Goal: Task Accomplishment & Management: Use online tool/utility

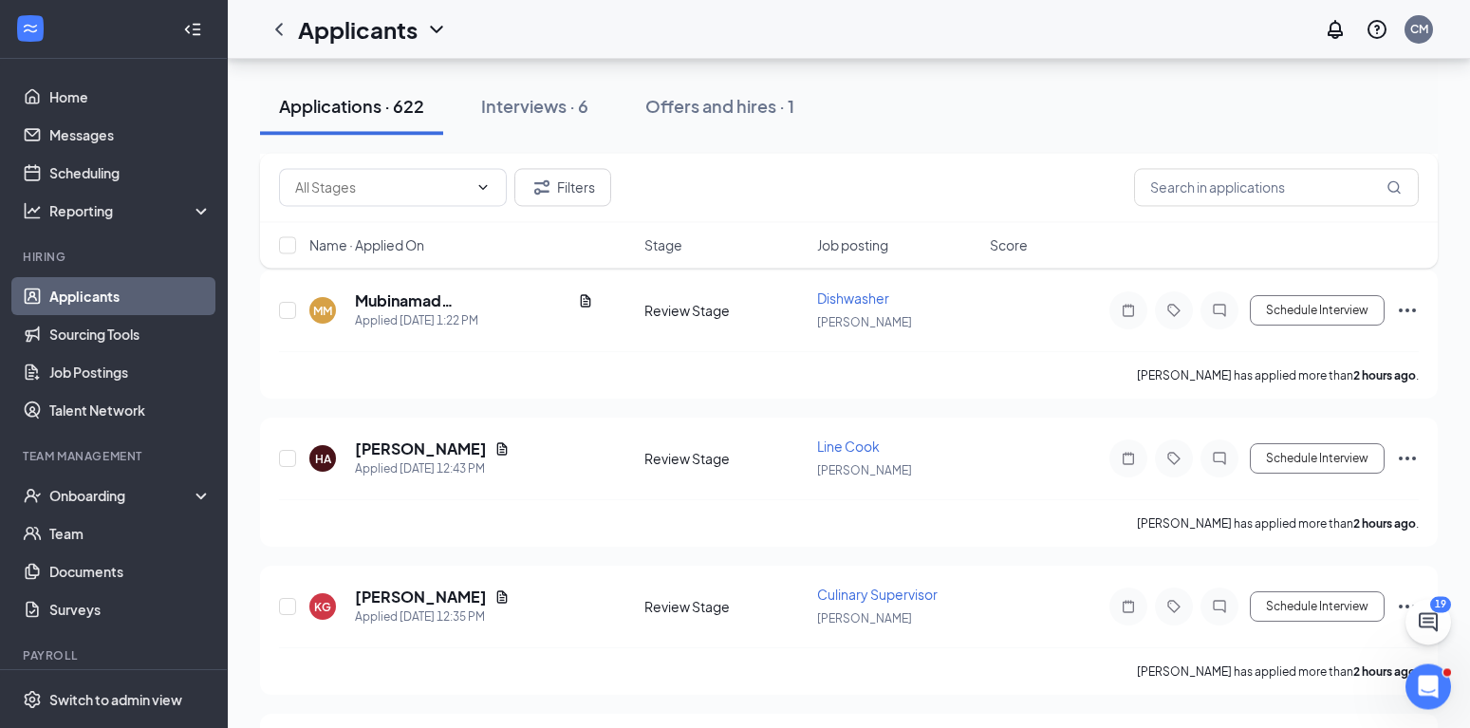
scroll to position [581, 0]
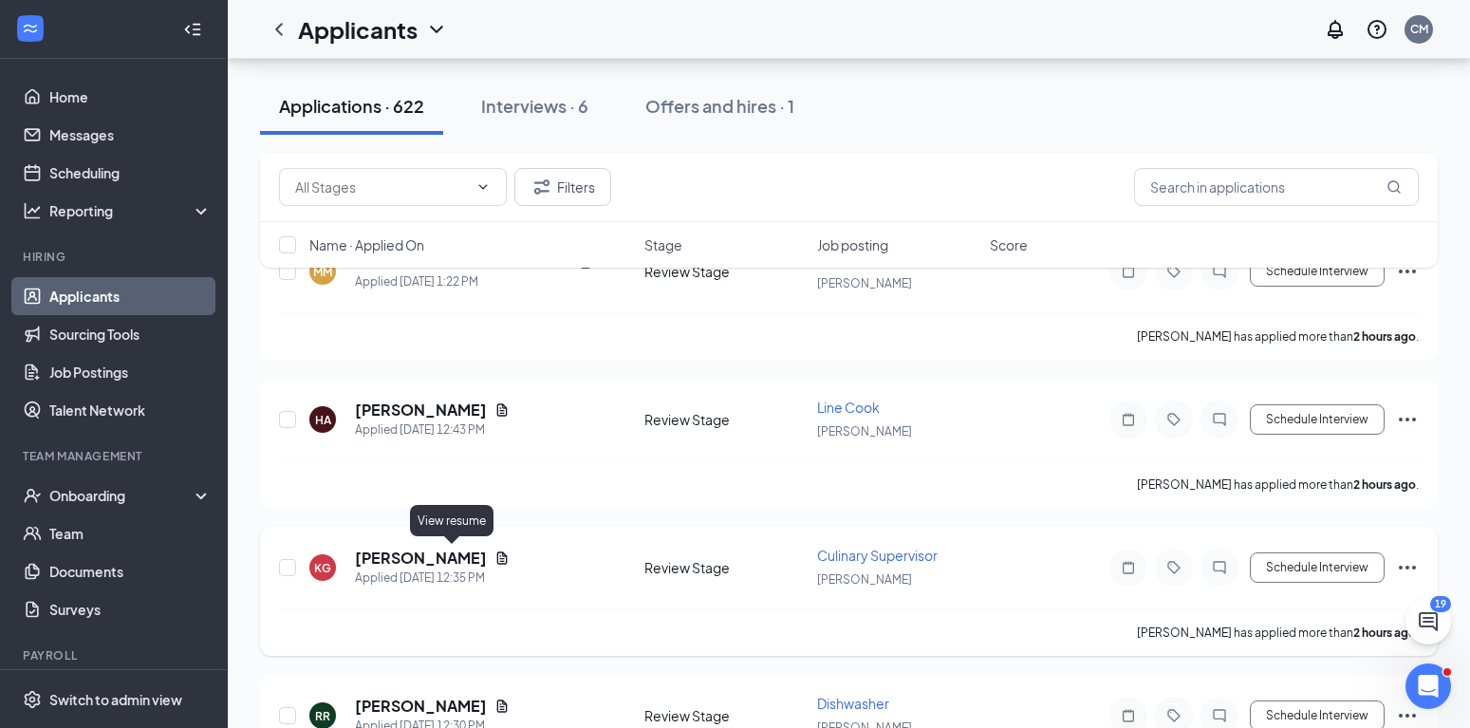
click at [497, 556] on icon "Document" at bounding box center [502, 557] width 10 height 12
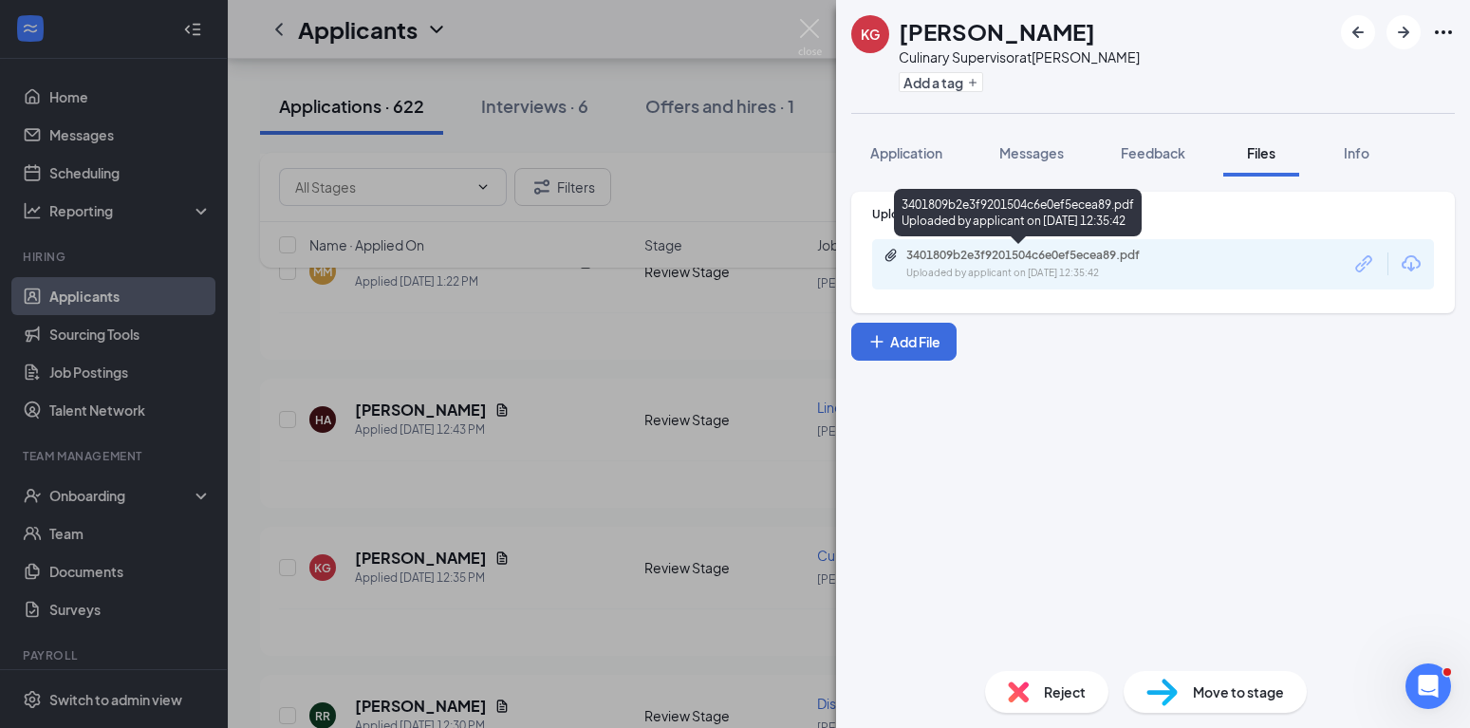
click at [1013, 269] on div "Uploaded by applicant on [DATE] 12:35:42" at bounding box center [1049, 273] width 285 height 15
click at [807, 30] on img at bounding box center [810, 37] width 24 height 37
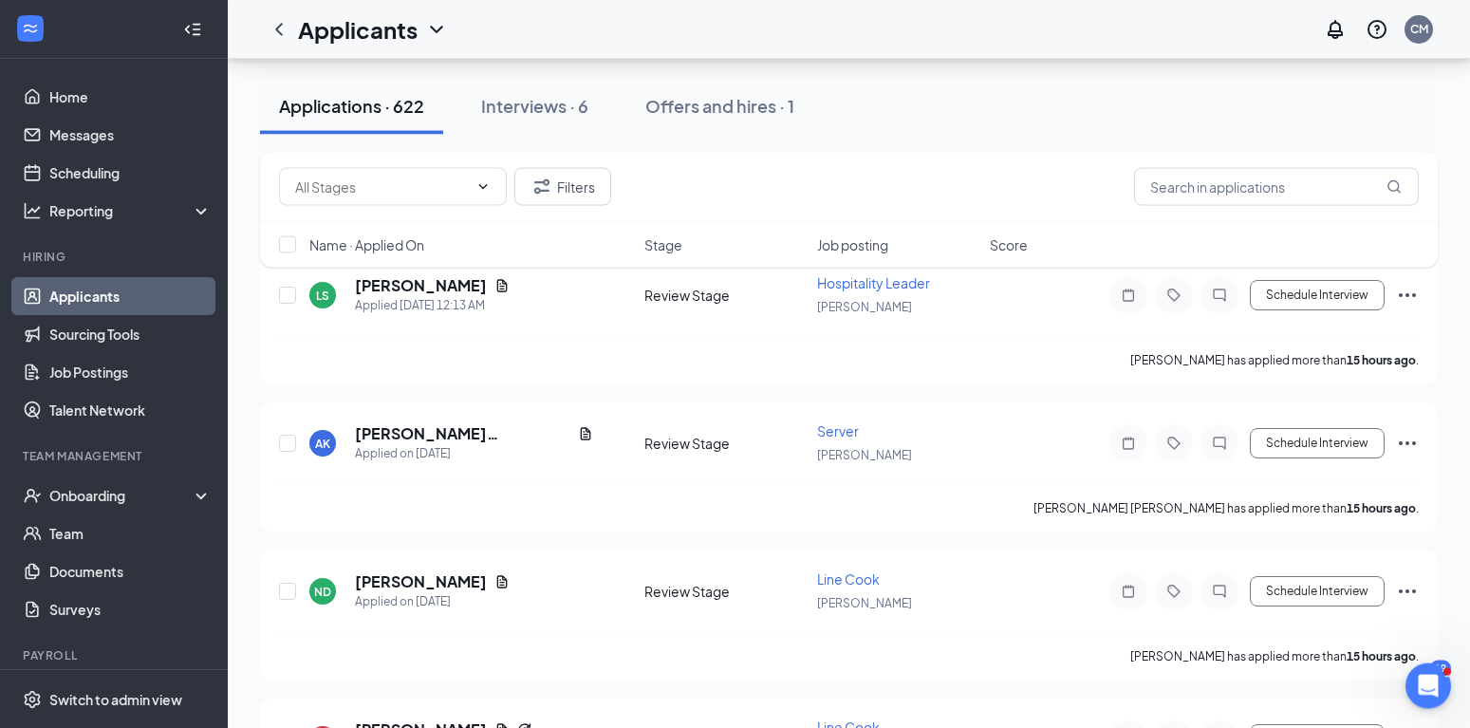
scroll to position [3389, 0]
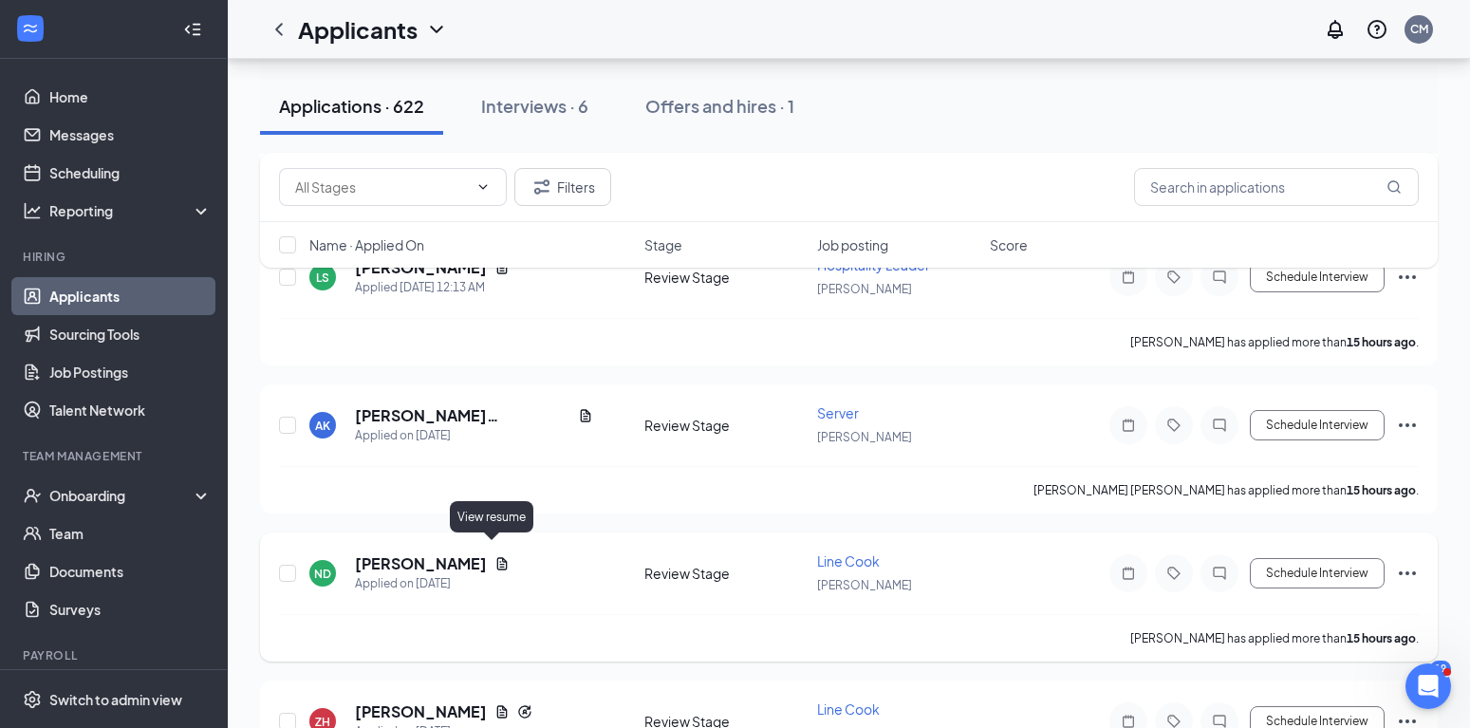
click at [497, 557] on icon "Document" at bounding box center [502, 563] width 10 height 12
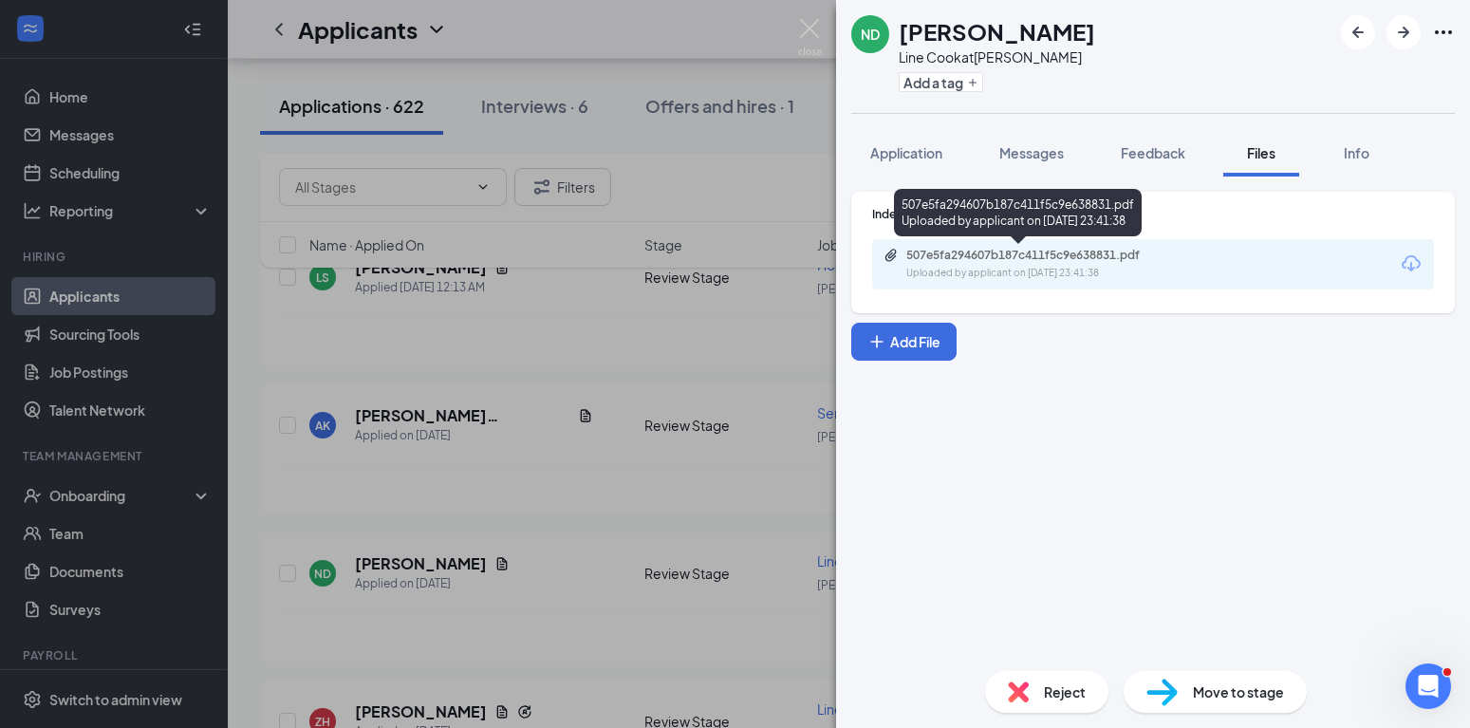
click at [1082, 256] on div "507e5fa294607b187c411f5c9e638831.pdf" at bounding box center [1040, 255] width 266 height 15
click at [813, 25] on img at bounding box center [810, 37] width 24 height 37
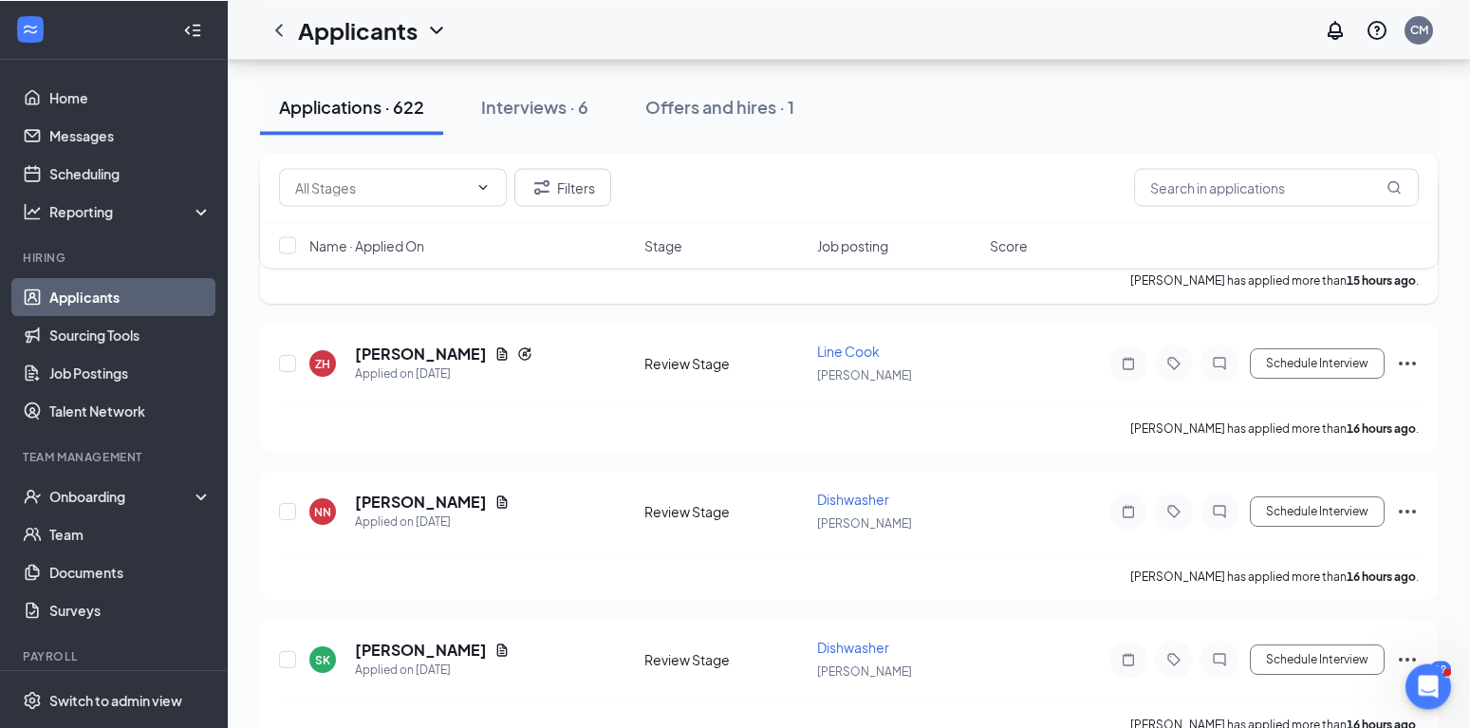
scroll to position [3776, 0]
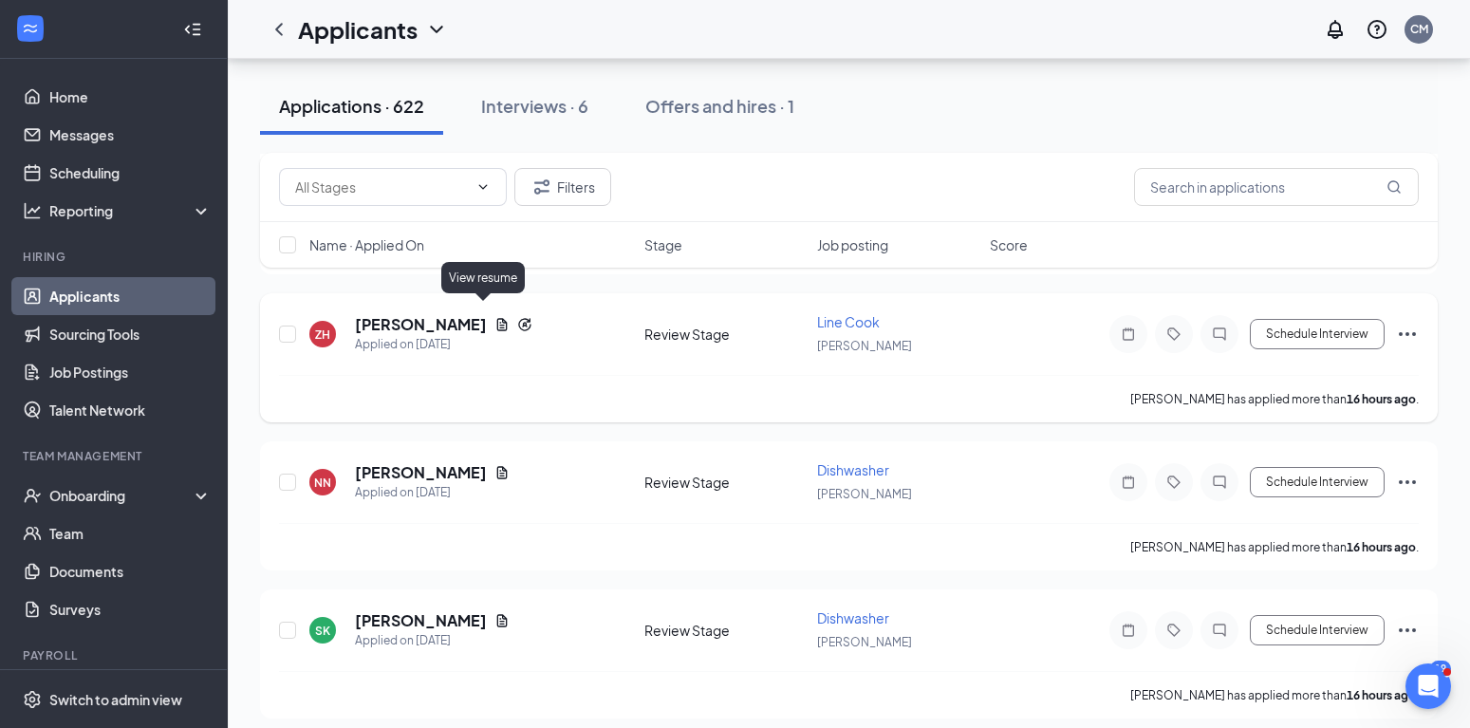
click at [495, 317] on icon "Document" at bounding box center [502, 324] width 15 height 15
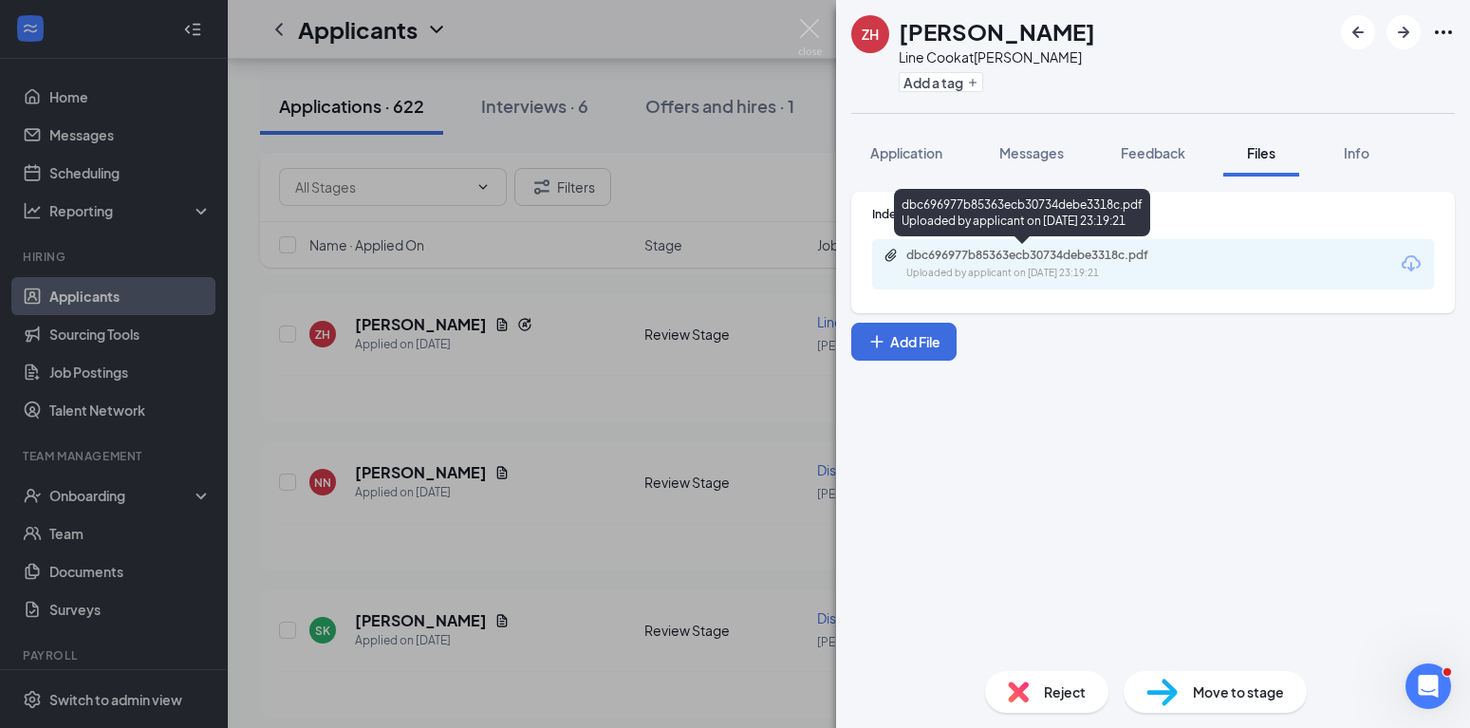
click at [1168, 253] on div "dbc696977b85363ecb30734debe3318c.pdf" at bounding box center [1040, 255] width 266 height 15
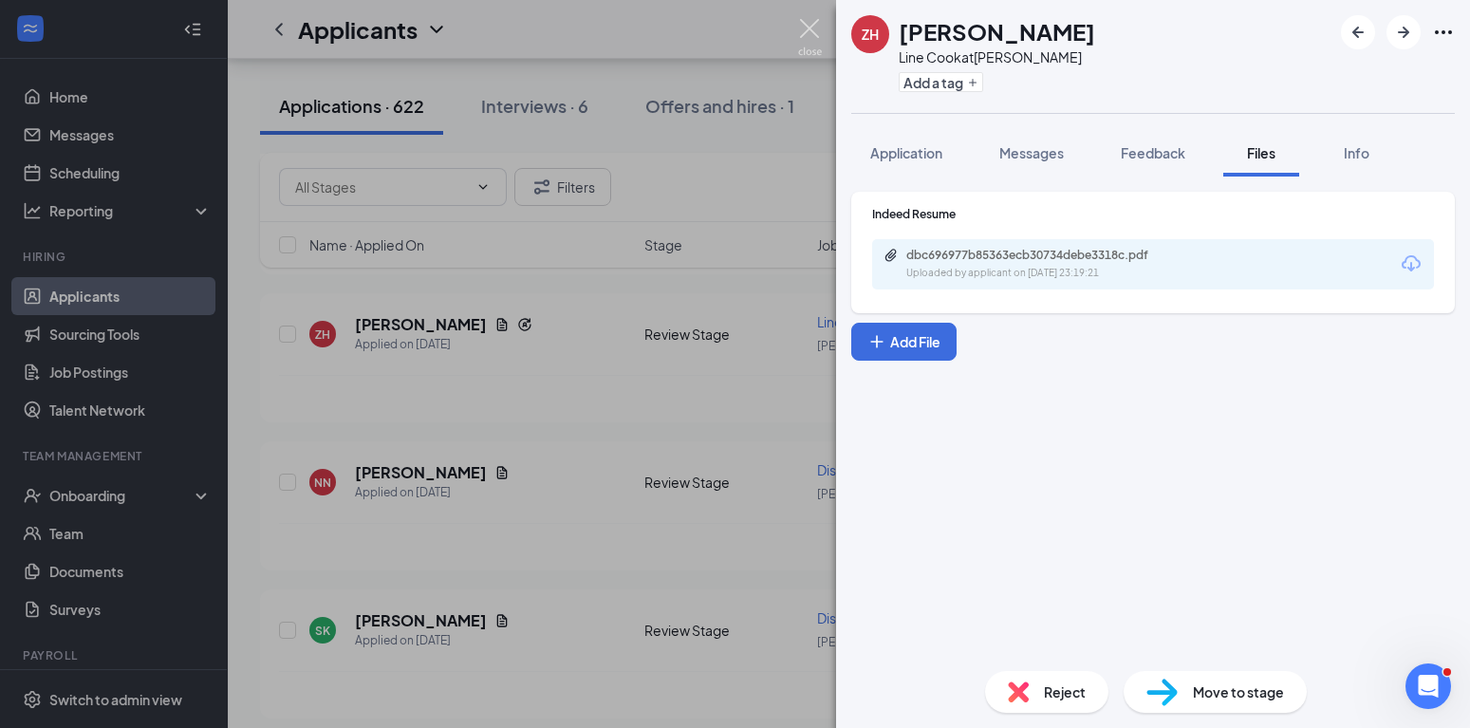
click at [806, 28] on img at bounding box center [810, 37] width 24 height 37
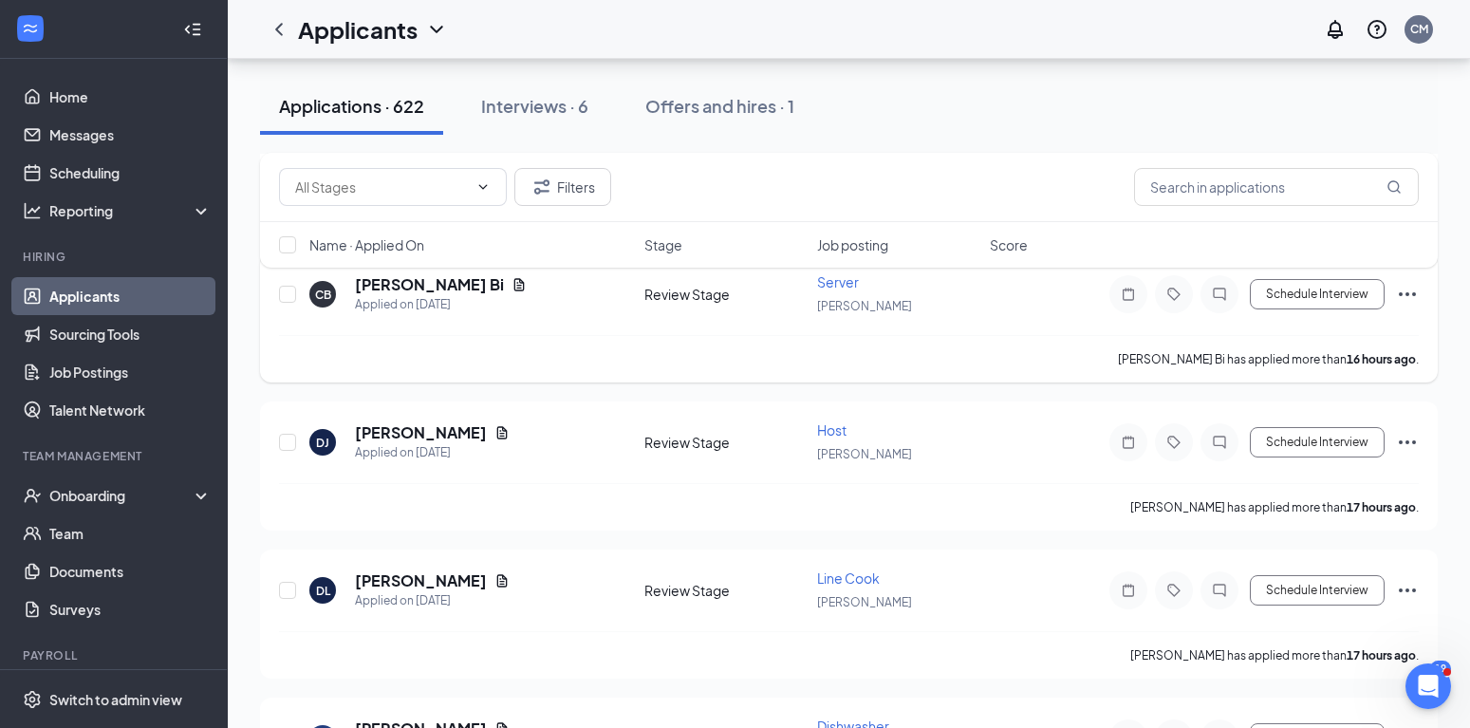
scroll to position [4357, 0]
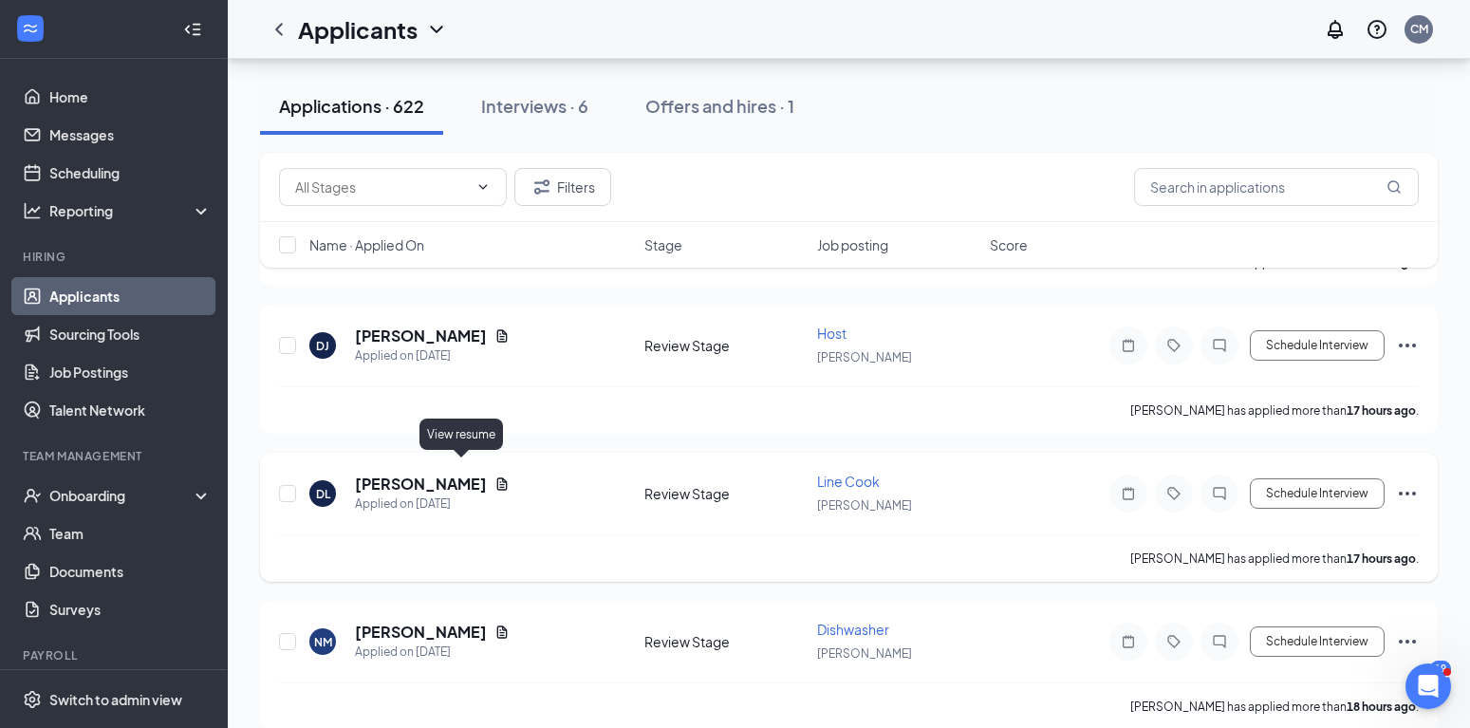
click at [497, 477] on icon "Document" at bounding box center [502, 483] width 10 height 12
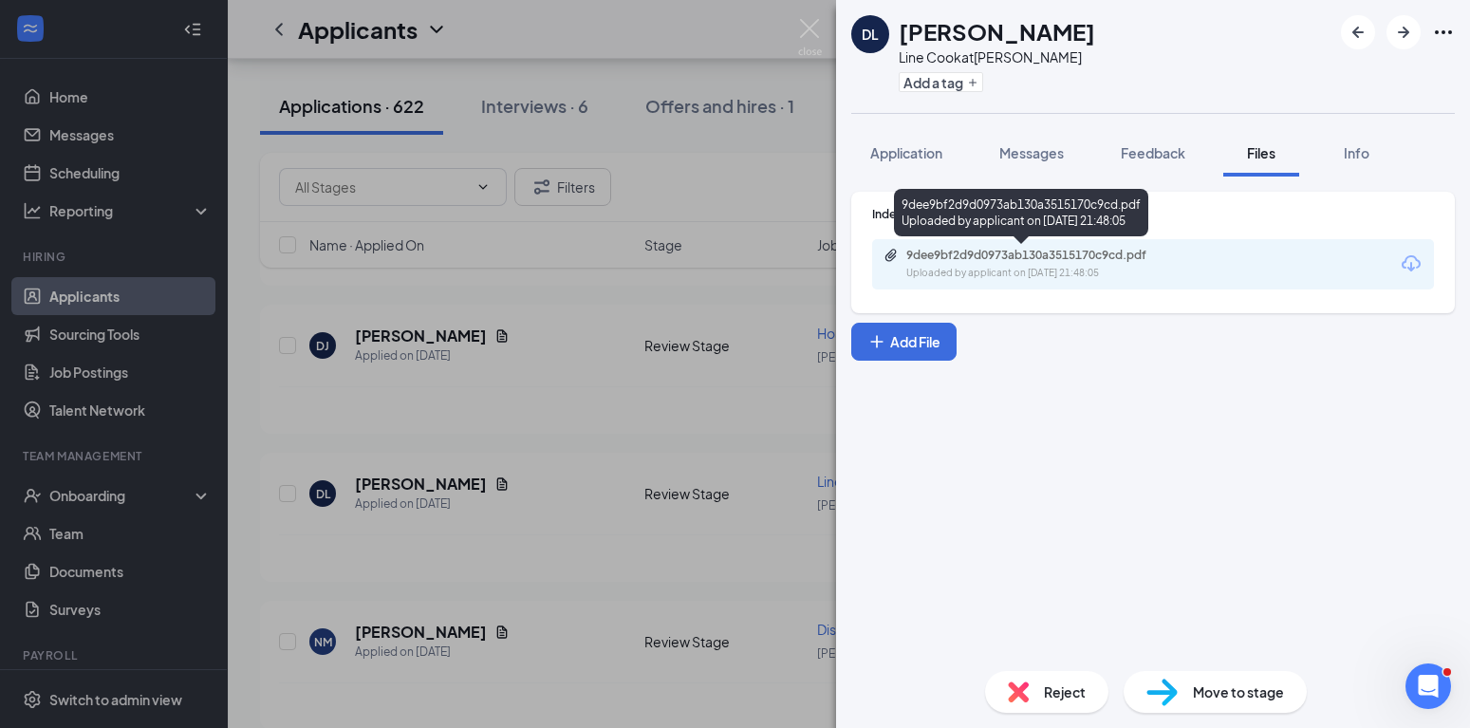
click at [1043, 278] on div "Uploaded by applicant on [DATE] 21:48:05" at bounding box center [1049, 273] width 285 height 15
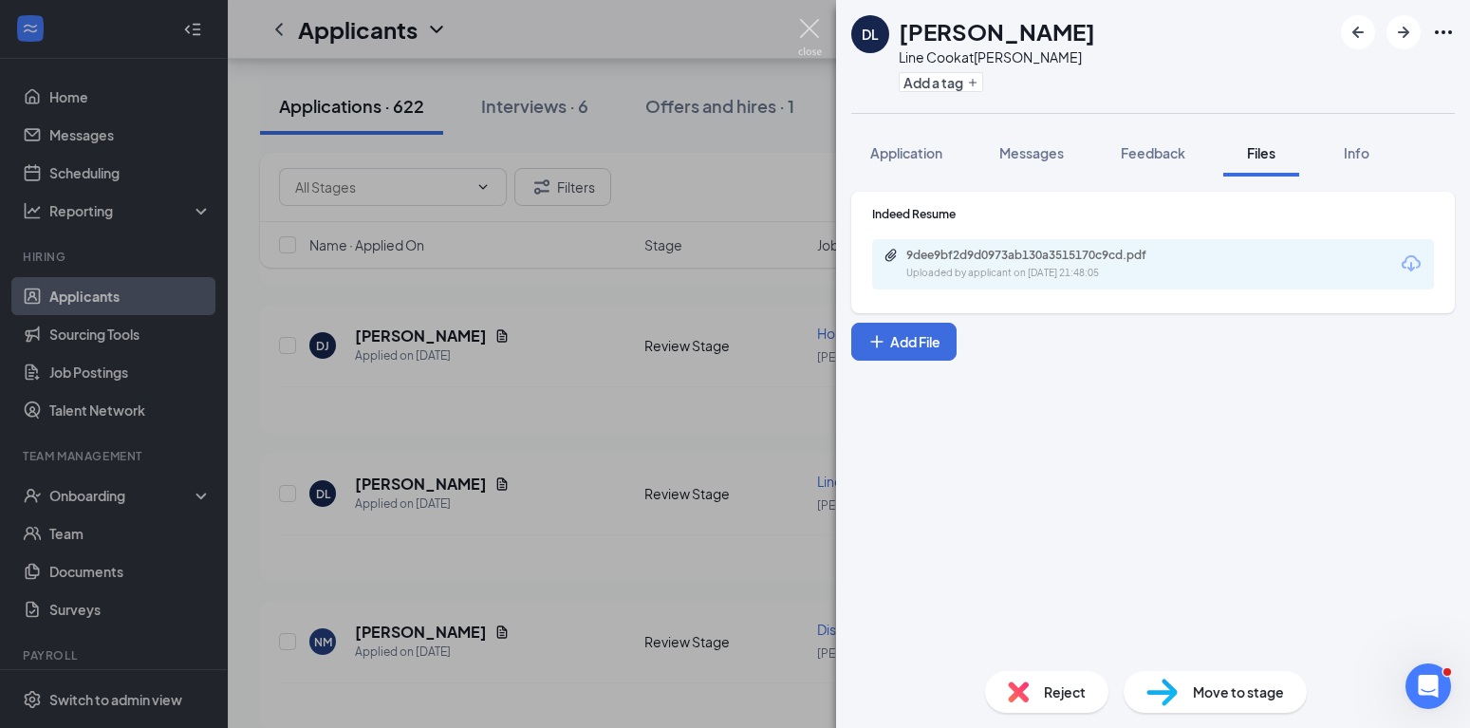
click at [805, 29] on img at bounding box center [810, 37] width 24 height 37
